Goal: Task Accomplishment & Management: Use online tool/utility

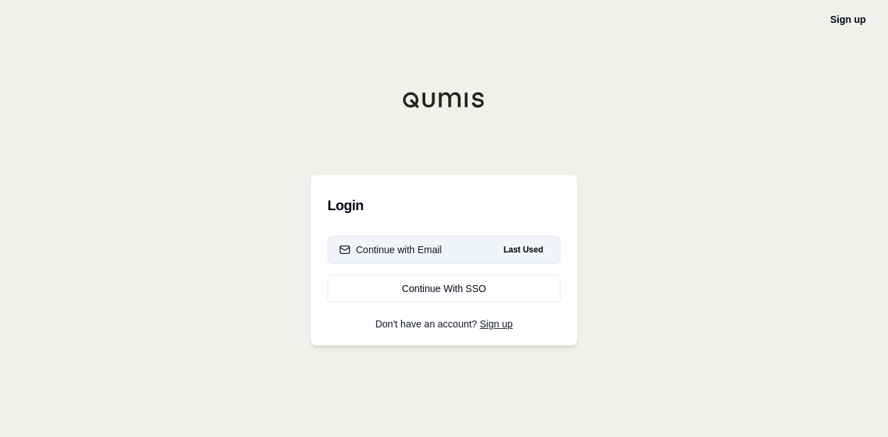
click at [422, 250] on div "Continue with Email" at bounding box center [390, 250] width 103 height 14
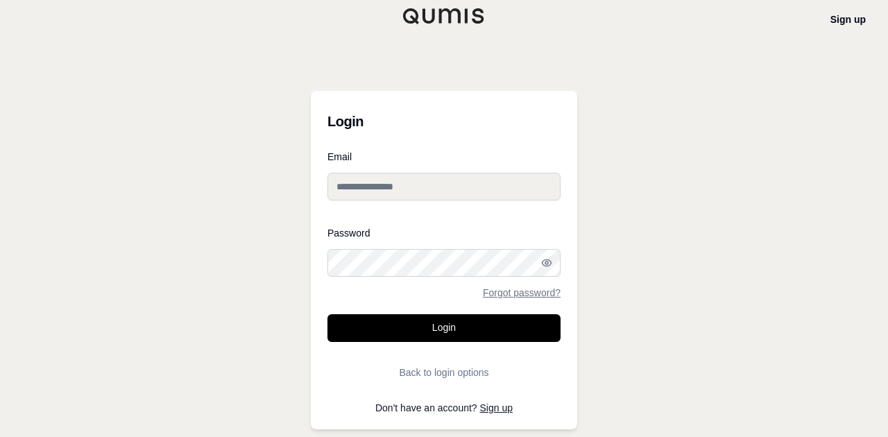
type input "**********"
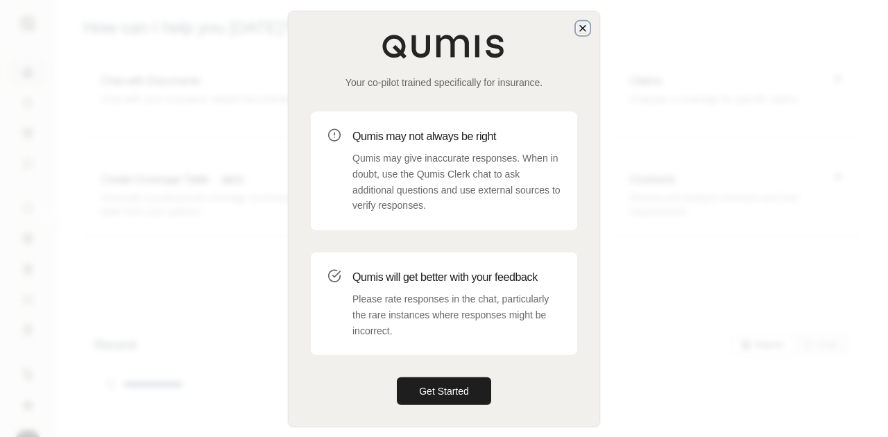
click at [583, 29] on icon "button" at bounding box center [582, 28] width 11 height 11
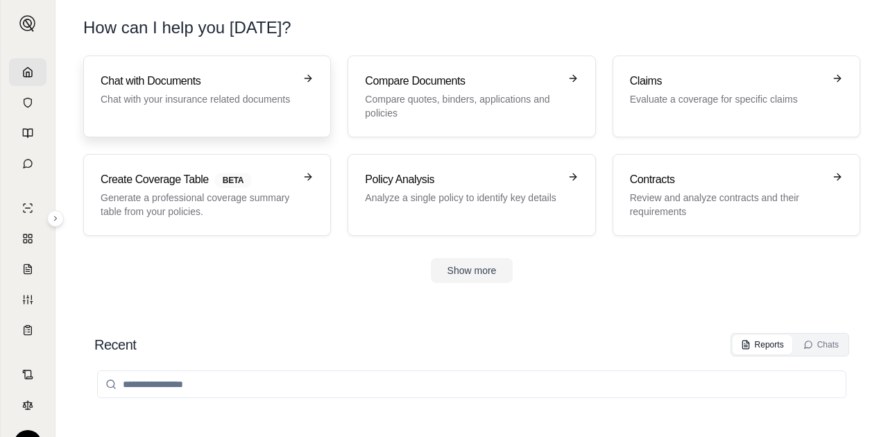
click at [216, 114] on div "Chat with Documents Chat with your insurance related documents" at bounding box center [207, 96] width 213 height 47
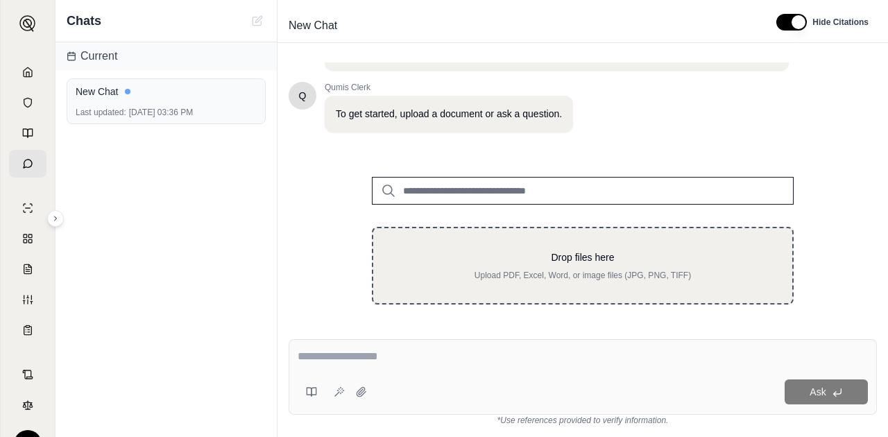
scroll to position [87, 0]
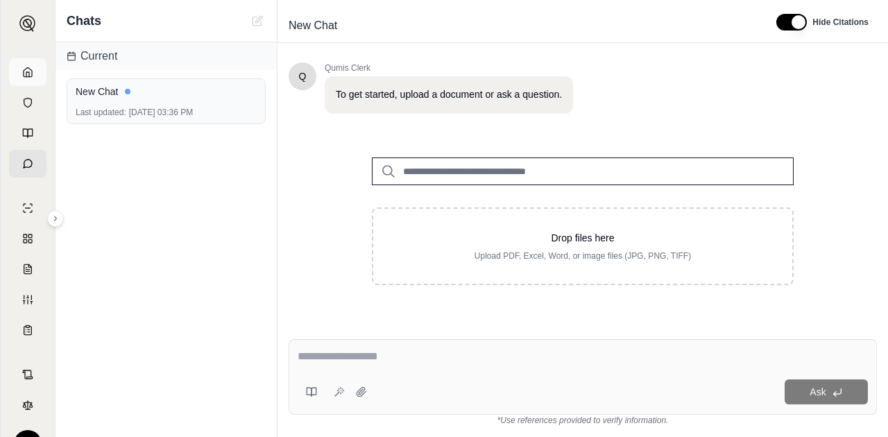
click at [22, 80] on link at bounding box center [27, 72] width 37 height 28
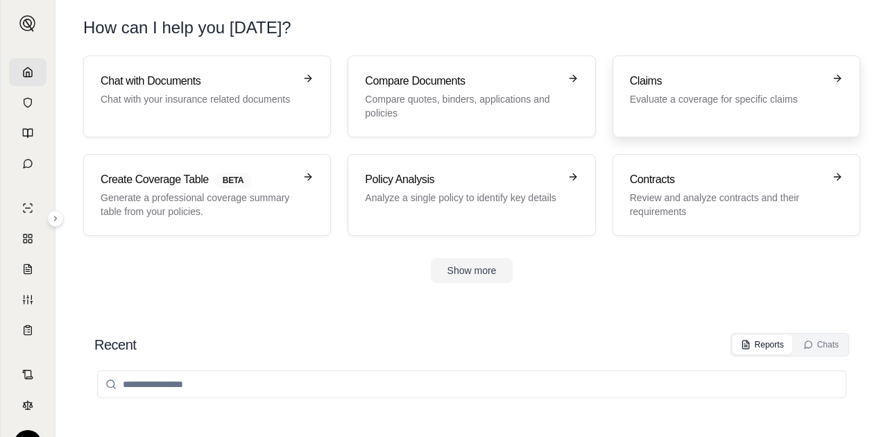
click at [677, 103] on p "Evaluate a coverage for specific claims" at bounding box center [727, 99] width 194 height 14
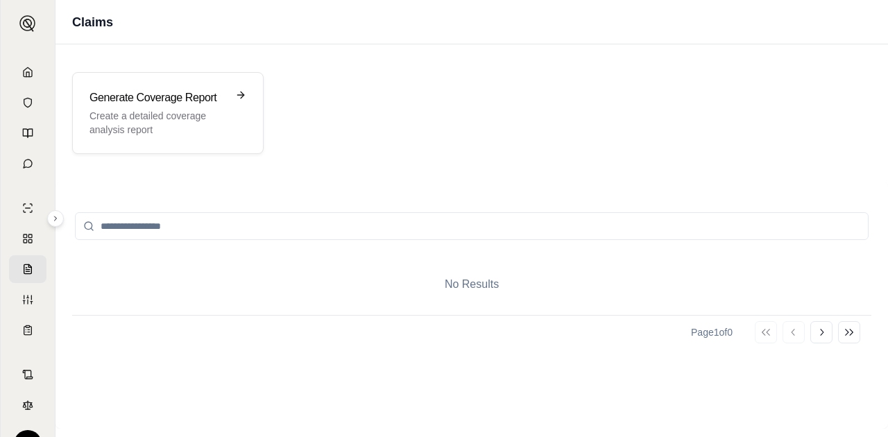
drag, startPoint x: 195, startPoint y: 135, endPoint x: 325, endPoint y: 182, distance: 138.0
click at [318, 181] on div "Generate Coverage Report Create a detailed coverage analysis report No Results …" at bounding box center [471, 236] width 832 height 384
click at [185, 122] on p "Create a detailed coverage analysis report" at bounding box center [157, 123] width 137 height 28
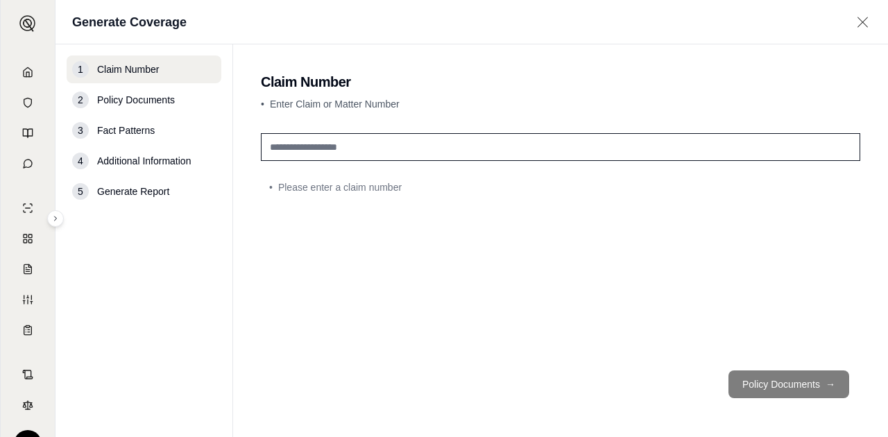
click at [368, 148] on input "text" at bounding box center [560, 147] width 599 height 28
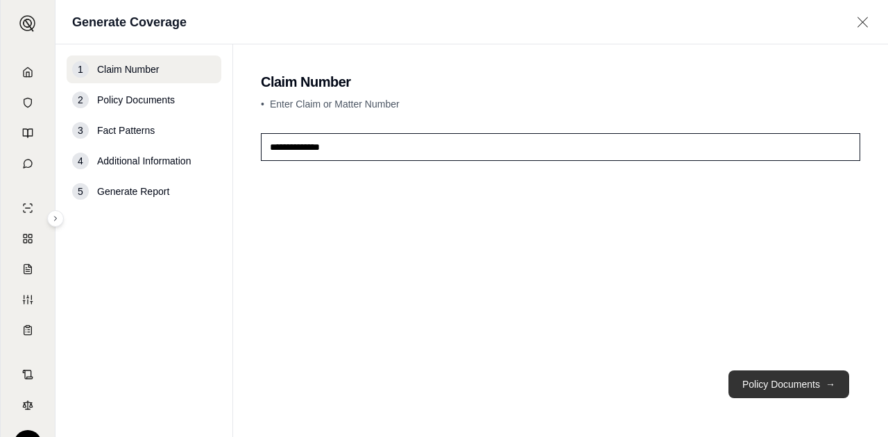
type input "**********"
click at [772, 378] on button "Policy Documents →" at bounding box center [788, 384] width 121 height 28
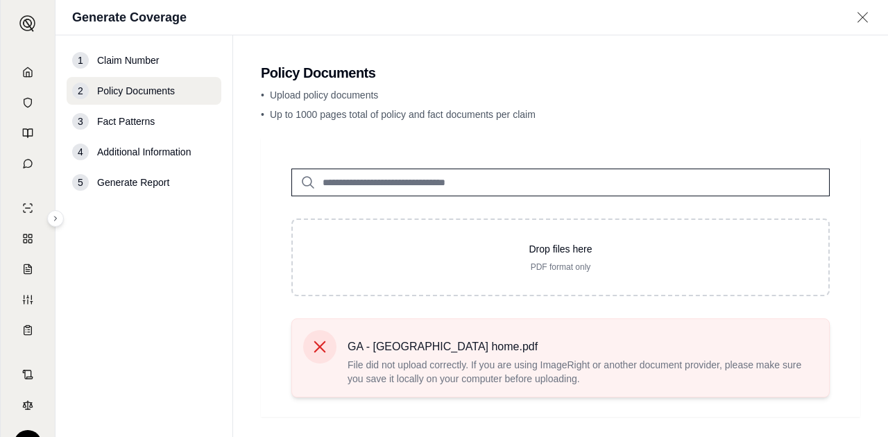
scroll to position [99, 0]
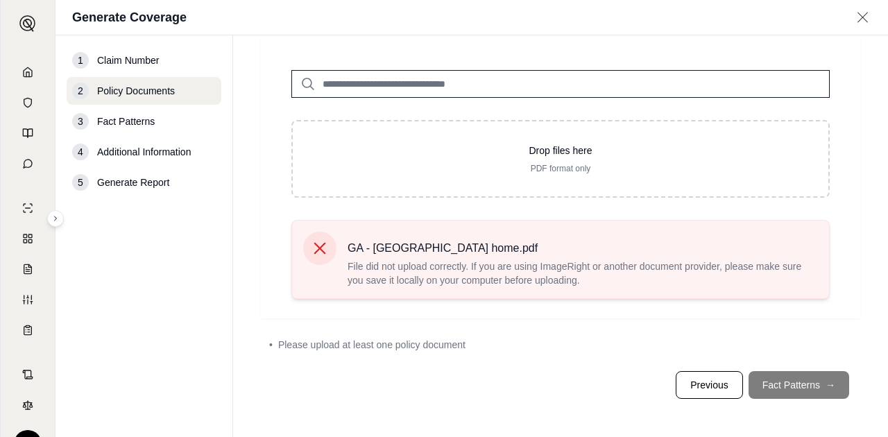
click at [317, 247] on icon at bounding box center [319, 248] width 19 height 19
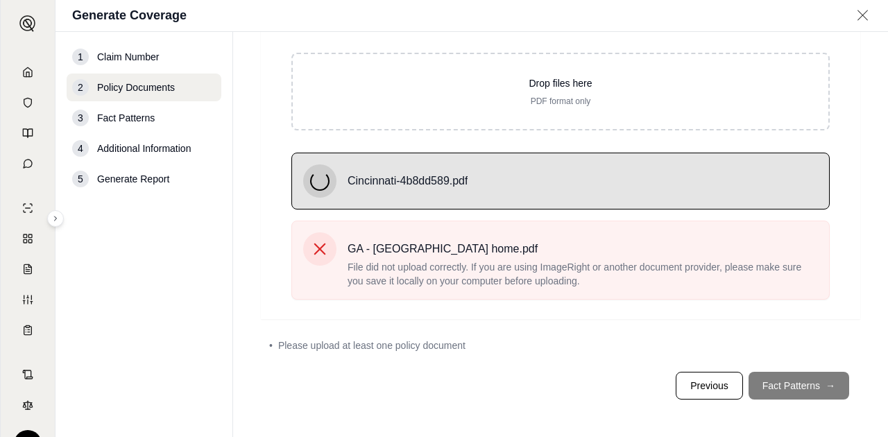
scroll to position [123, 0]
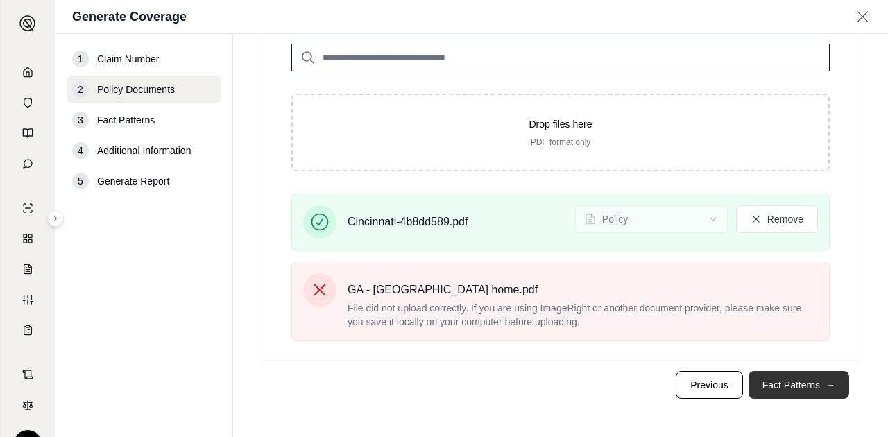
click at [784, 386] on button "Fact Patterns →" at bounding box center [799, 385] width 101 height 28
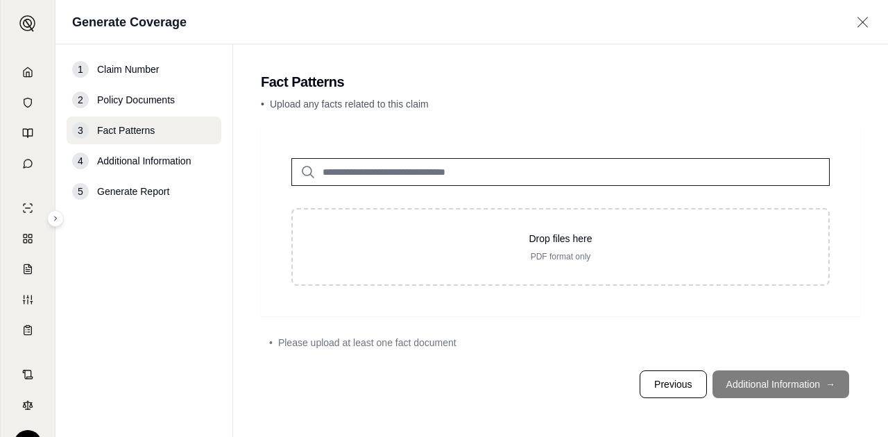
click at [413, 172] on input "search" at bounding box center [560, 172] width 538 height 28
click at [769, 387] on footer "Previous Additional Information →" at bounding box center [560, 384] width 599 height 50
click at [741, 386] on footer "Previous Additional Information →" at bounding box center [560, 384] width 599 height 50
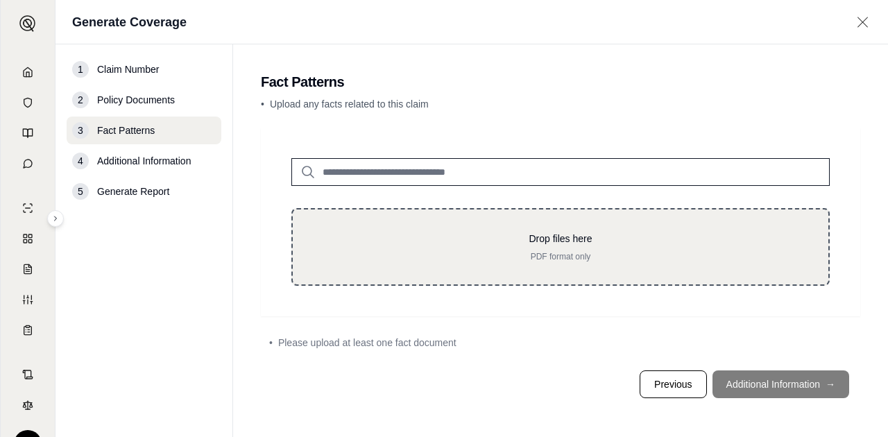
click at [508, 237] on p "Drop files here" at bounding box center [560, 239] width 491 height 14
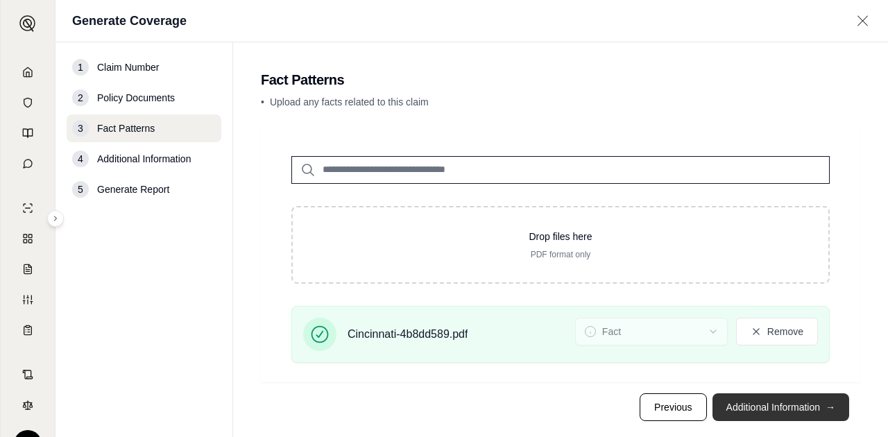
click at [753, 405] on button "Additional Information →" at bounding box center [780, 407] width 137 height 28
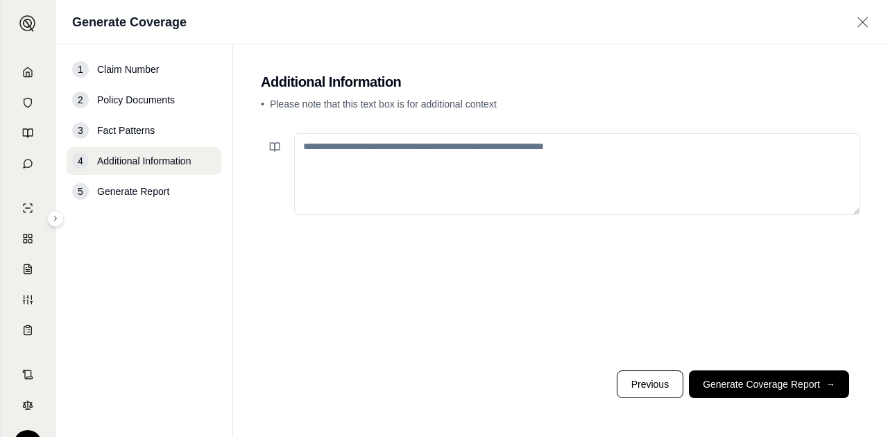
click at [451, 175] on textarea at bounding box center [577, 174] width 566 height 82
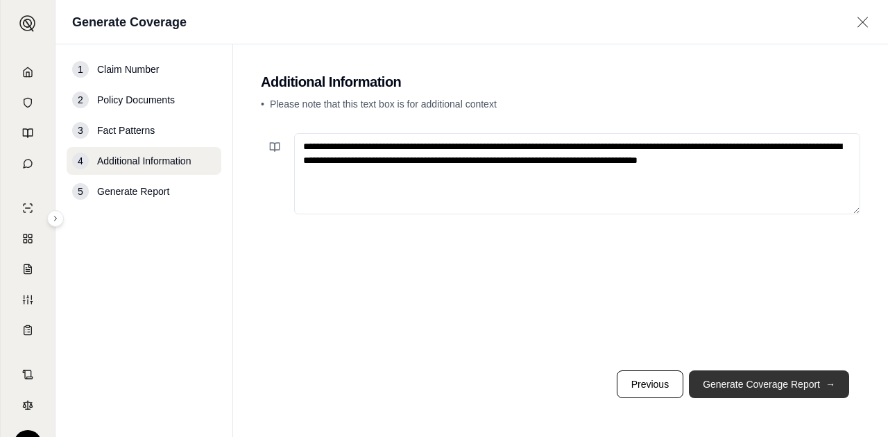
type textarea "**********"
click at [737, 385] on button "Generate Coverage Report →" at bounding box center [769, 384] width 160 height 28
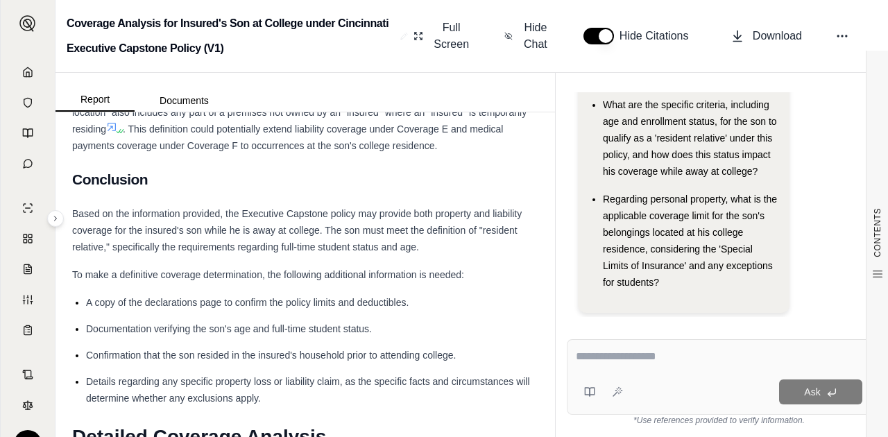
scroll to position [1261, 0]
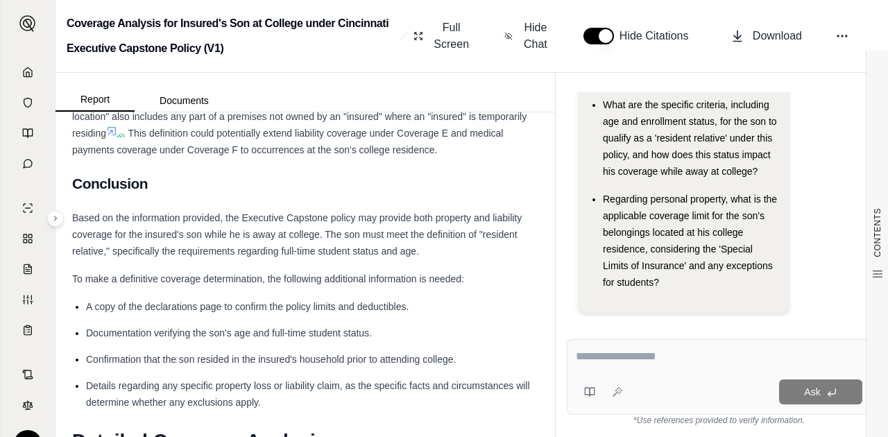
click at [613, 361] on textarea at bounding box center [719, 356] width 287 height 17
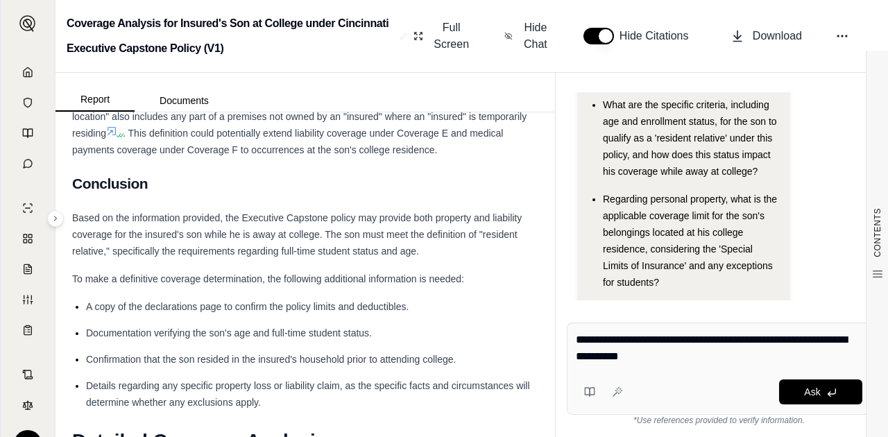
type textarea "**********"
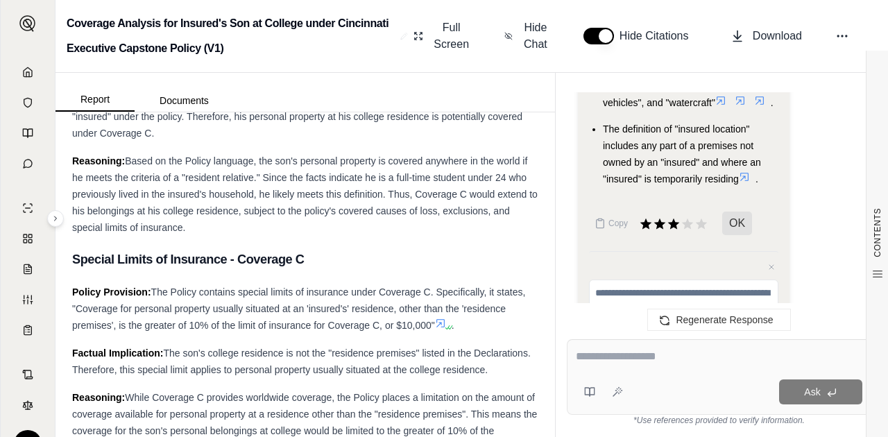
scroll to position [2511, 0]
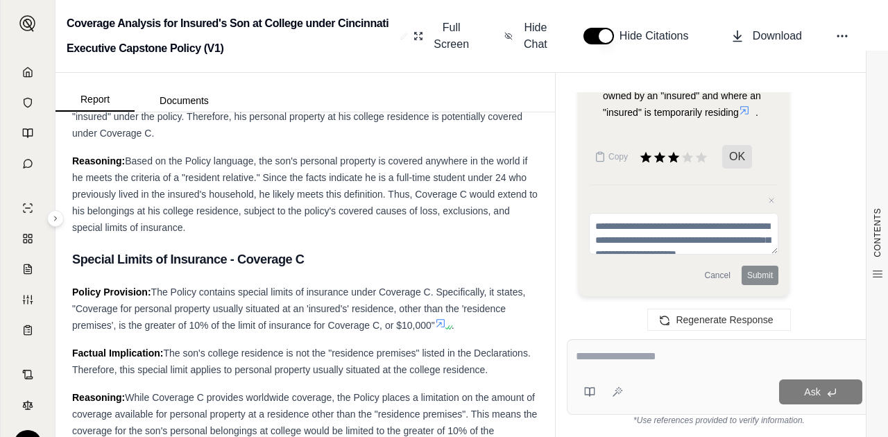
click at [649, 354] on textarea at bounding box center [719, 356] width 287 height 17
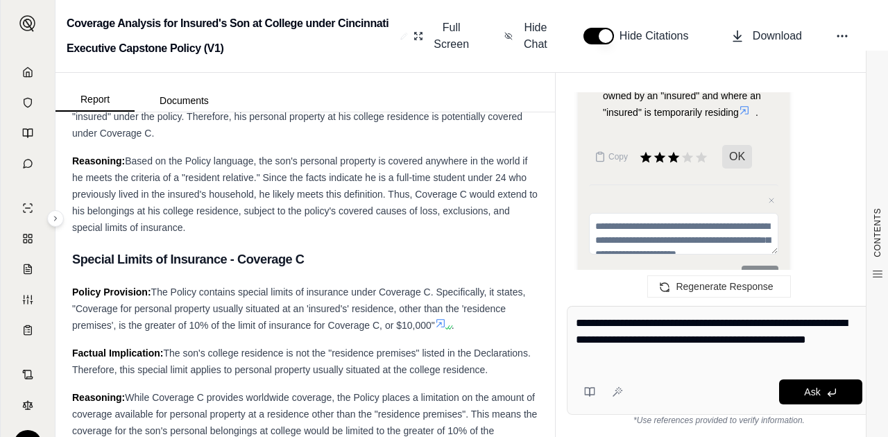
type textarea "**********"
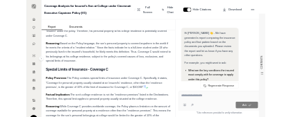
scroll to position [2410, 0]
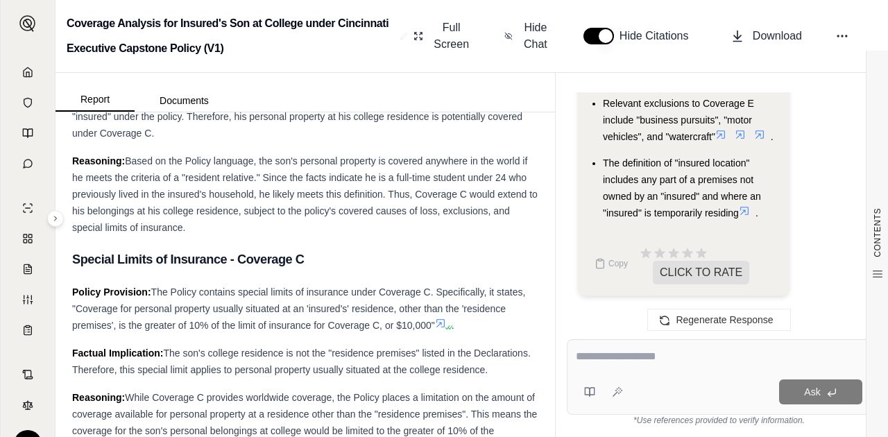
click at [613, 358] on textarea at bounding box center [719, 356] width 287 height 17
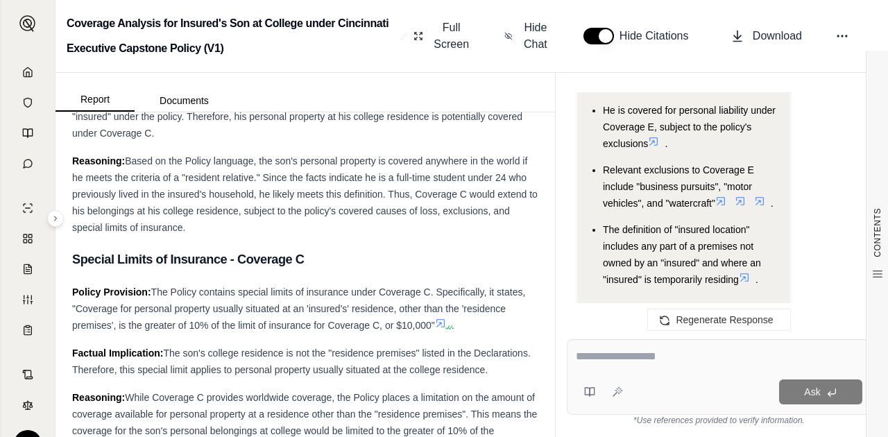
click at [626, 368] on div at bounding box center [719, 359] width 287 height 22
click at [625, 368] on div at bounding box center [719, 359] width 287 height 22
click at [622, 359] on textarea at bounding box center [719, 356] width 287 height 17
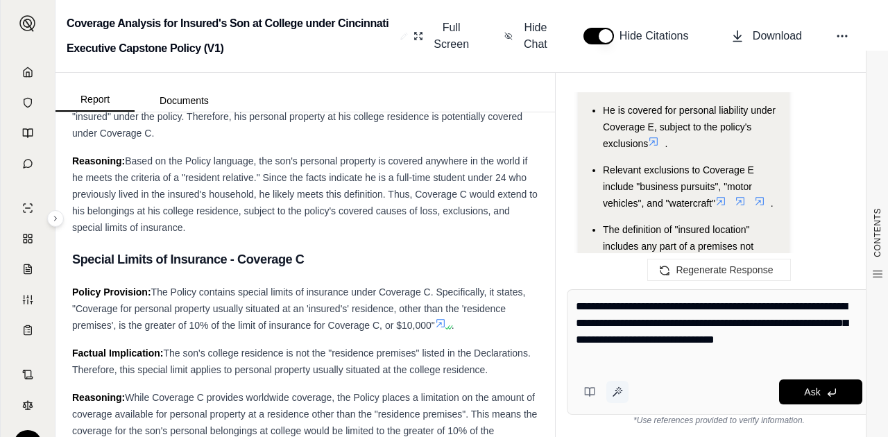
type textarea "**********"
click at [615, 394] on icon at bounding box center [617, 391] width 11 height 11
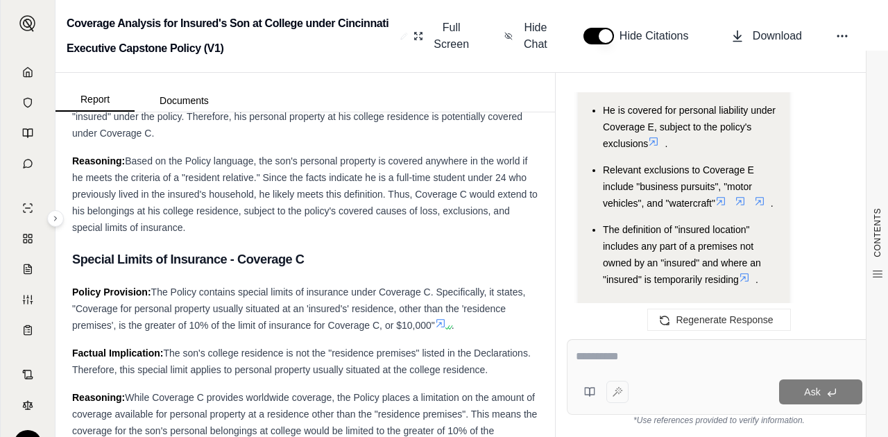
type textarea "**********"
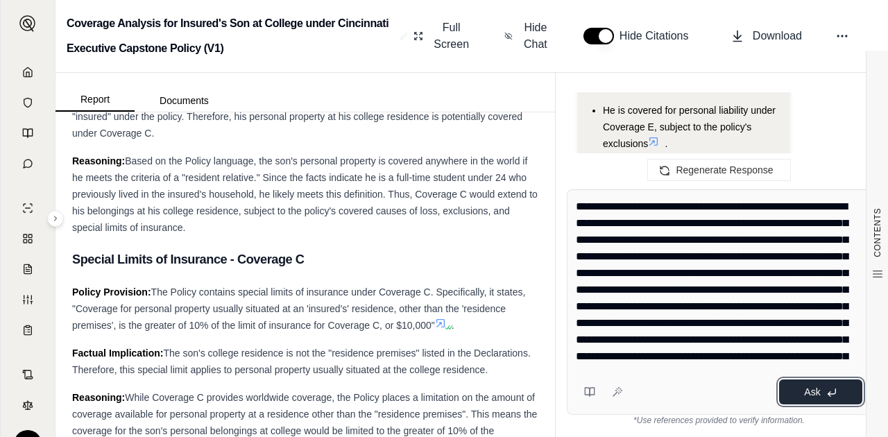
click at [812, 395] on span "Ask" at bounding box center [812, 391] width 16 height 11
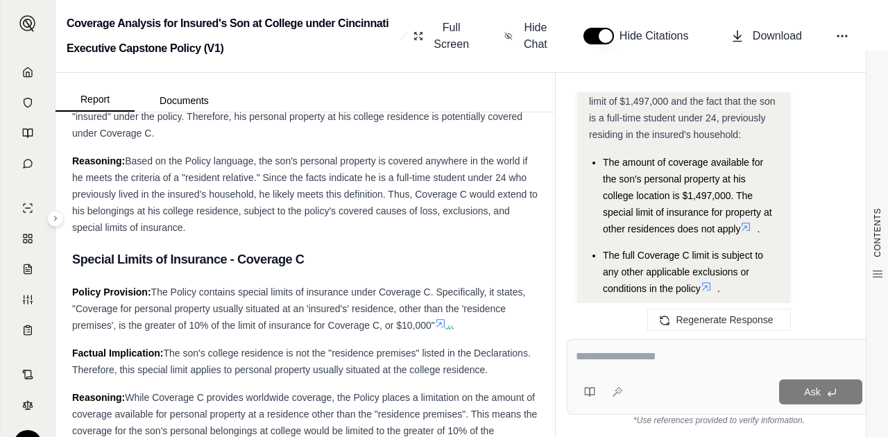
scroll to position [5000, 0]
